Goal: Find specific page/section: Find specific page/section

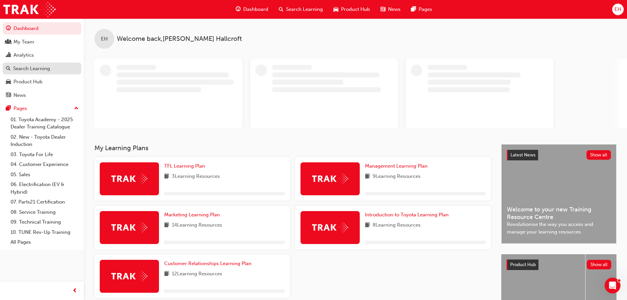
click at [33, 71] on div "Search Learning" at bounding box center [31, 69] width 37 height 8
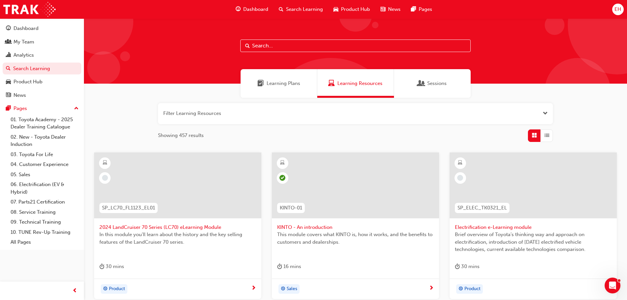
click at [270, 49] on input "text" at bounding box center [355, 46] width 230 height 13
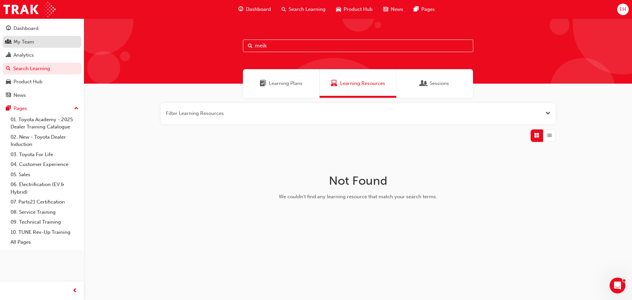
type input "meik"
click at [15, 43] on div "My Team" at bounding box center [23, 42] width 21 height 8
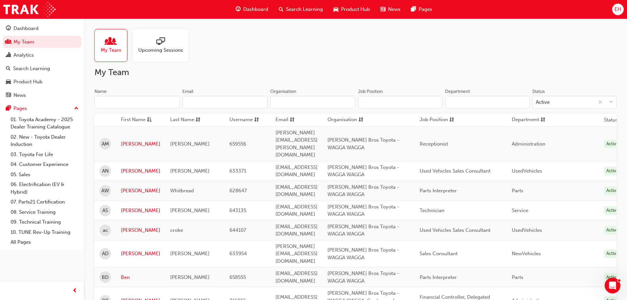
click at [128, 101] on input "Name" at bounding box center [136, 102] width 85 height 13
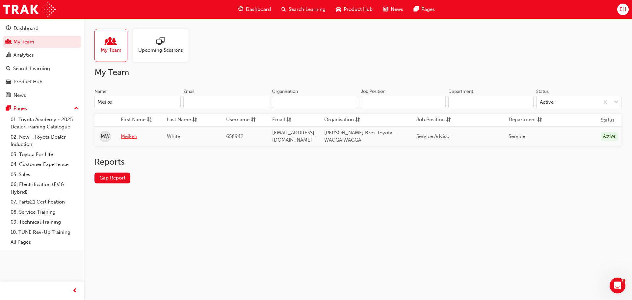
type input "Meike"
click at [128, 138] on link "Meiken" at bounding box center [139, 137] width 36 height 8
